Goal: Task Accomplishment & Management: Manage account settings

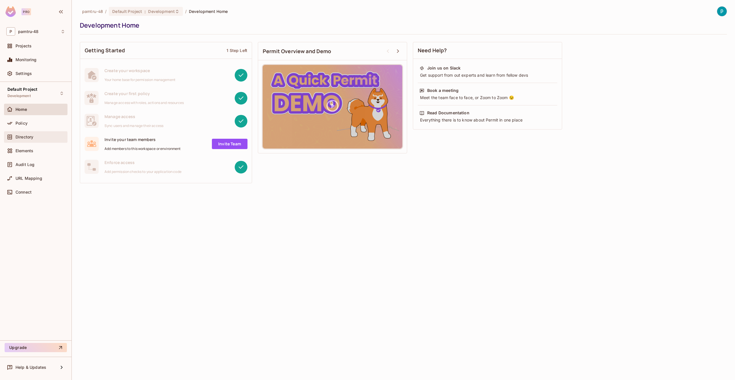
click at [39, 142] on div "Directory" at bounding box center [35, 136] width 63 height 11
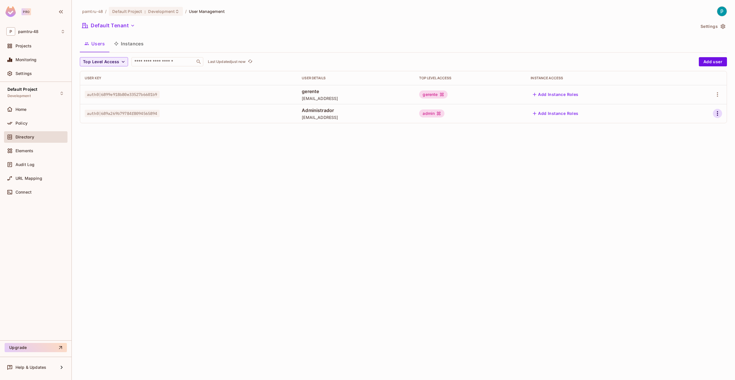
click at [719, 115] on icon "button" at bounding box center [717, 113] width 7 height 7
click at [691, 150] on div "Delete User" at bounding box center [694, 152] width 23 height 6
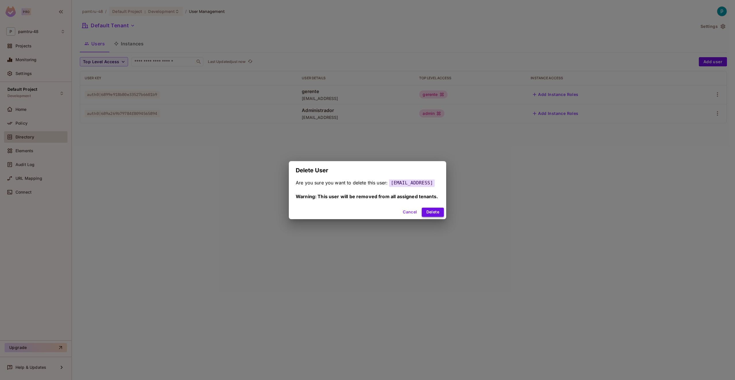
click at [437, 211] on button "Delete" at bounding box center [433, 212] width 22 height 9
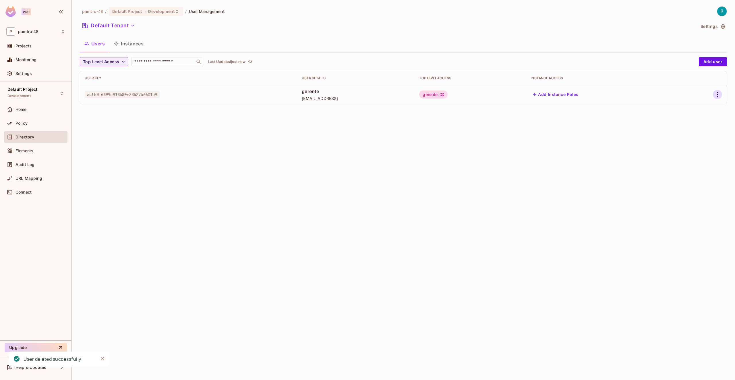
click at [719, 92] on icon "button" at bounding box center [717, 94] width 7 height 7
click at [706, 132] on div "Delete User" at bounding box center [694, 133] width 23 height 6
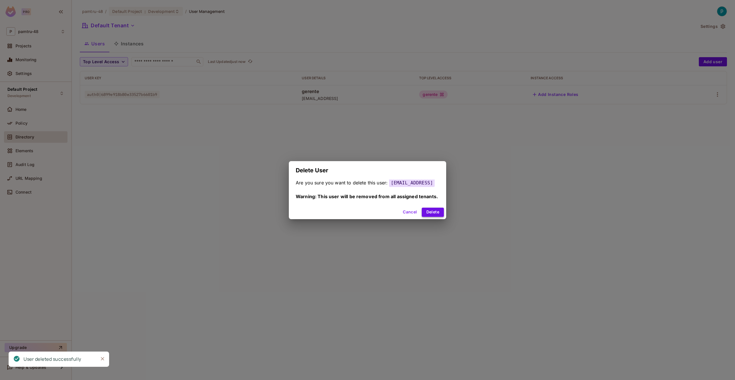
click at [439, 213] on button "Delete" at bounding box center [433, 212] width 22 height 9
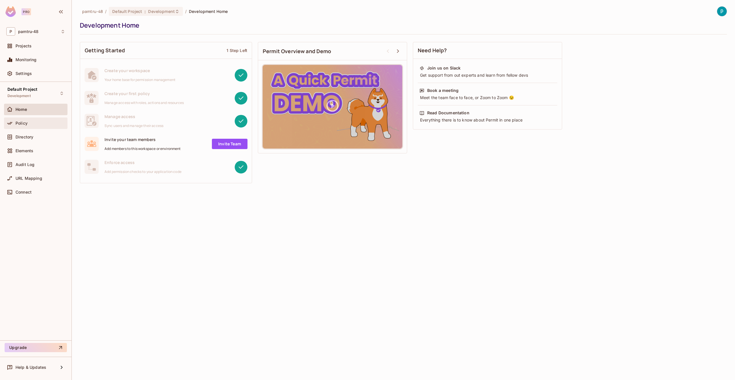
click at [24, 123] on span "Policy" at bounding box center [22, 123] width 12 height 5
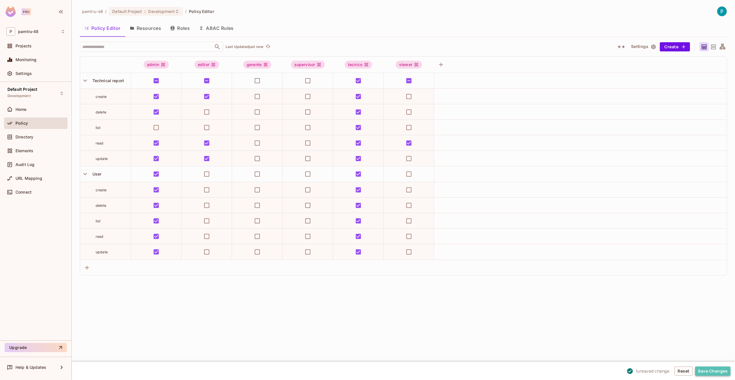
click at [707, 371] on button "Save Changes" at bounding box center [712, 370] width 35 height 9
click at [33, 137] on span "Directory" at bounding box center [25, 137] width 18 height 5
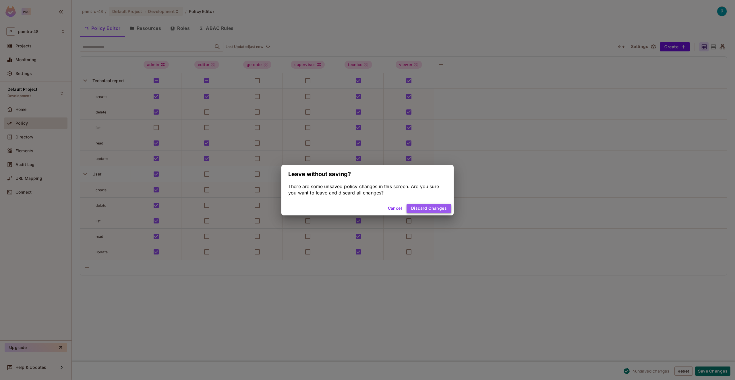
click at [430, 207] on button "Discard Changes" at bounding box center [429, 208] width 45 height 9
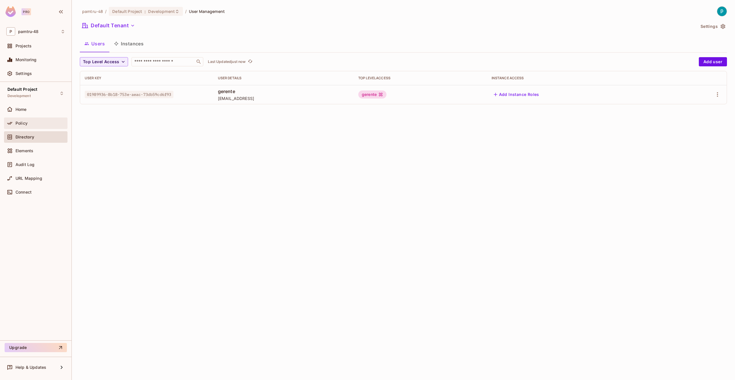
click at [26, 120] on div "Policy" at bounding box center [35, 123] width 59 height 7
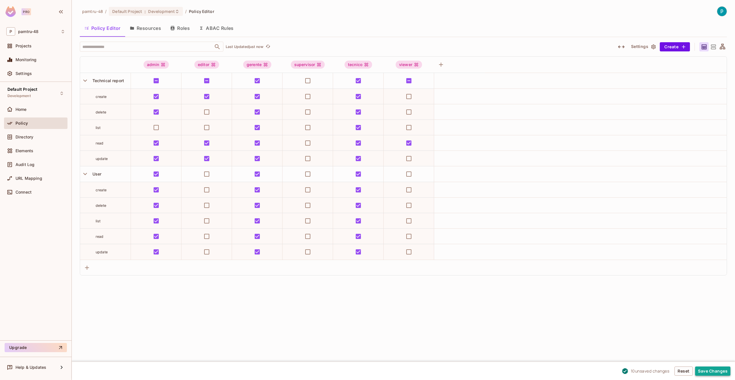
click at [716, 369] on button "Save Changes" at bounding box center [712, 370] width 35 height 9
click at [30, 138] on span "Directory" at bounding box center [25, 137] width 18 height 5
